Goal: Navigation & Orientation: Find specific page/section

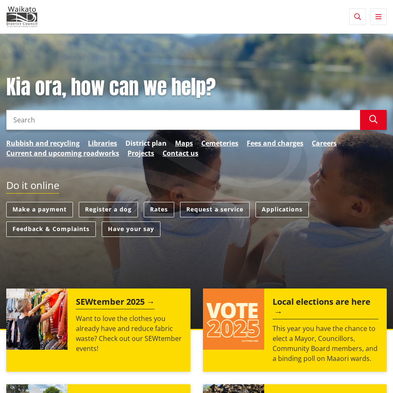
click at [158, 142] on link "District plan" at bounding box center [145, 143] width 41 height 10
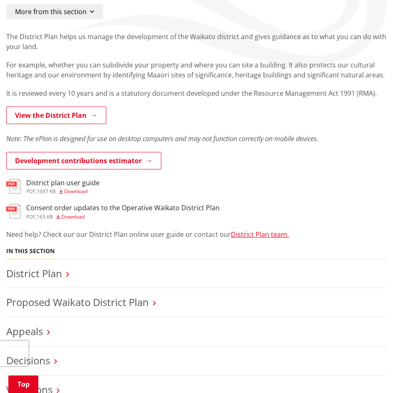
scroll to position [125, 0]
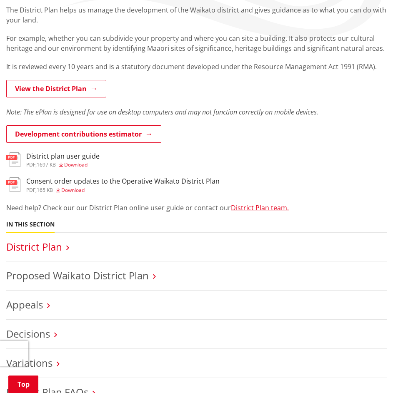
click at [59, 250] on link "District Plan" at bounding box center [34, 247] width 56 height 14
click at [90, 275] on link "Proposed Waikato District Plan" at bounding box center [77, 276] width 142 height 14
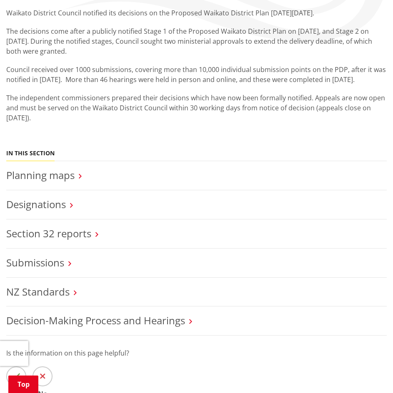
scroll to position [125, 0]
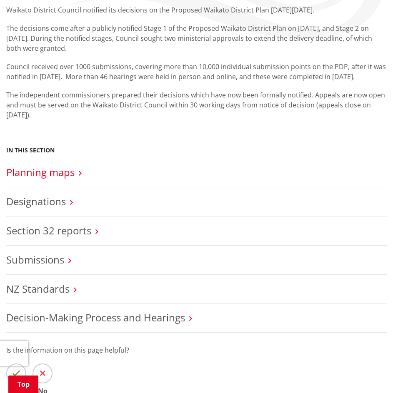
click at [62, 172] on link "Planning maps" at bounding box center [40, 172] width 68 height 14
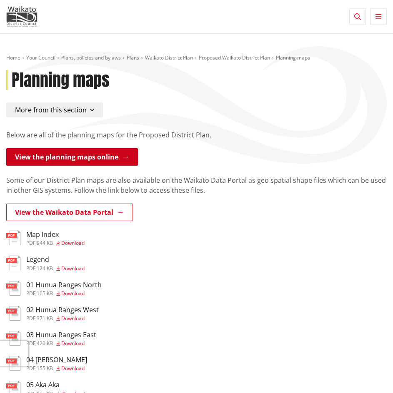
click at [107, 161] on link "View the planning maps online" at bounding box center [72, 156] width 132 height 17
